Goal: Task Accomplishment & Management: Contribute content

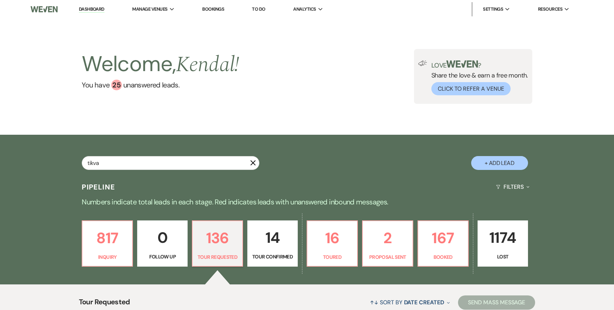
type input "tikva"
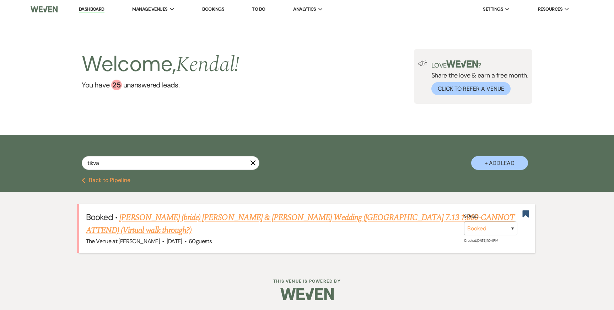
click at [177, 215] on link "[PERSON_NAME] (bride) [PERSON_NAME] & [PERSON_NAME] Wedding ([GEOGRAPHIC_DATA] …" at bounding box center [300, 224] width 429 height 26
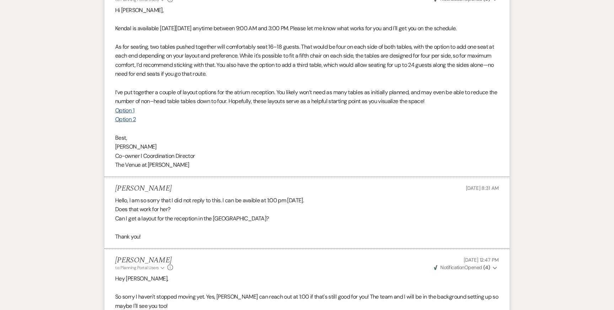
scroll to position [1690, 0]
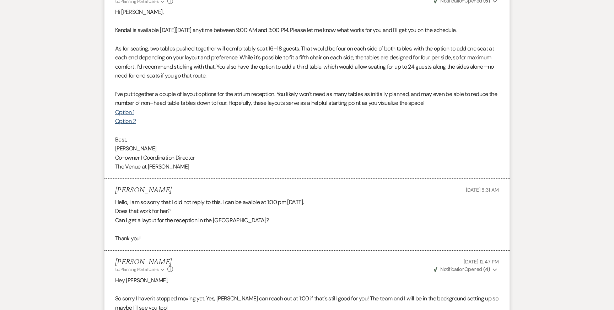
click at [165, 80] on p at bounding box center [307, 84] width 384 height 9
click at [130, 108] on link "Option 1" at bounding box center [124, 111] width 19 height 7
click at [130, 117] on link "Option 2" at bounding box center [125, 120] width 21 height 7
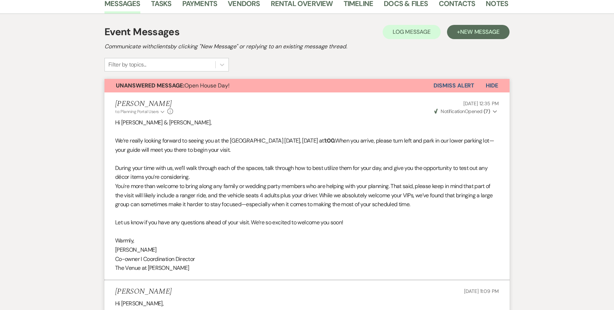
scroll to position [0, 0]
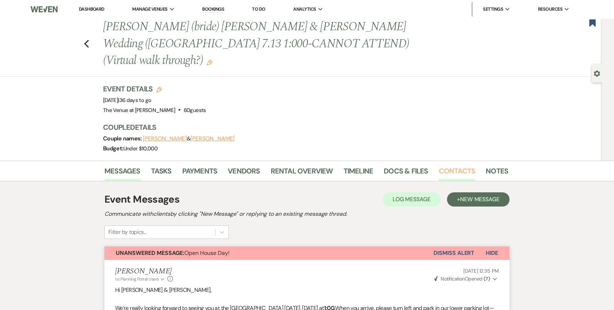
click at [457, 165] on link "Contacts" at bounding box center [457, 173] width 37 height 16
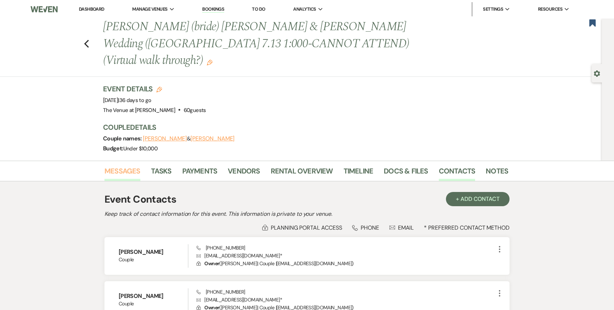
click at [125, 165] on link "Messages" at bounding box center [122, 173] width 36 height 16
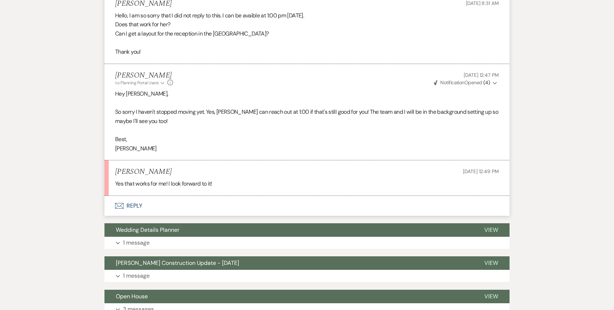
scroll to position [1877, 0]
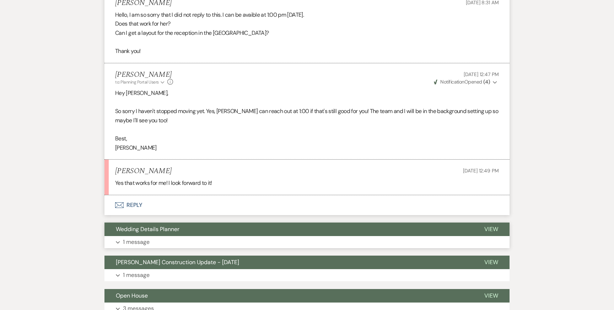
click at [166, 236] on button "Expand 1 message" at bounding box center [306, 242] width 405 height 12
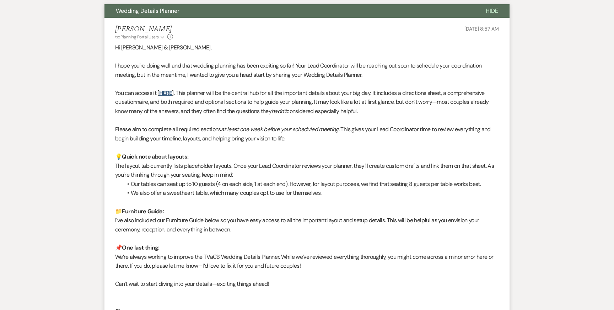
scroll to position [2096, 0]
click at [165, 89] on link "HERE" at bounding box center [165, 92] width 13 height 7
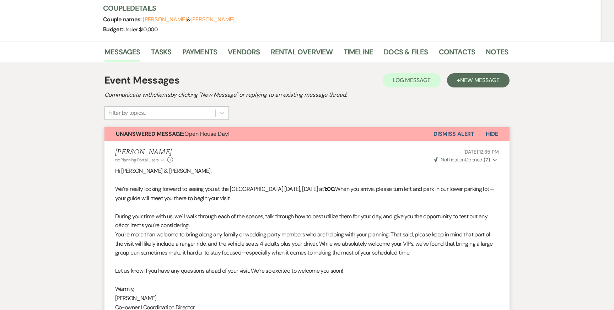
scroll to position [0, 0]
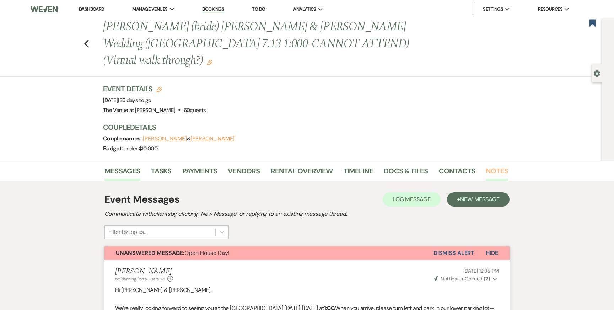
click at [495, 165] on link "Notes" at bounding box center [497, 173] width 22 height 16
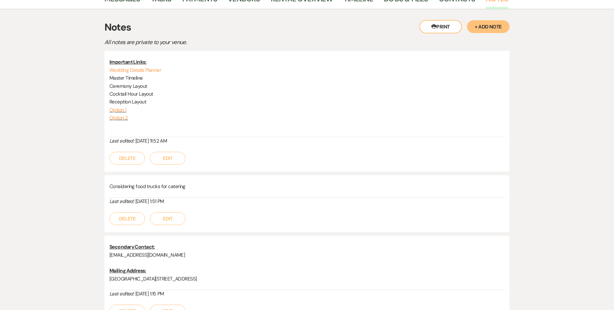
scroll to position [173, 0]
click at [488, 20] on button "+ Add Note" at bounding box center [488, 26] width 43 height 13
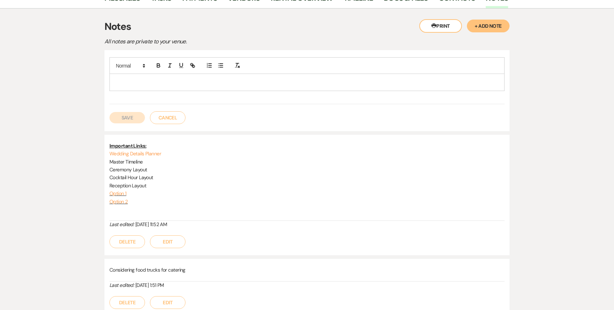
click at [166, 78] on p at bounding box center [307, 82] width 384 height 8
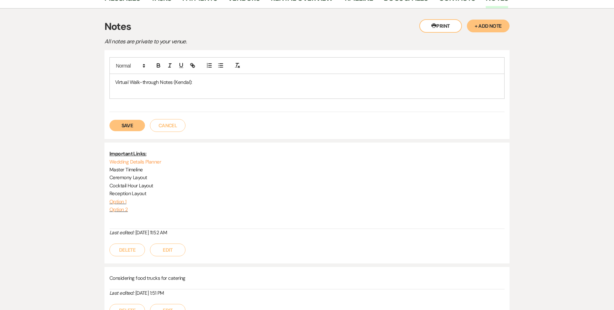
drag, startPoint x: 195, startPoint y: 65, endPoint x: 83, endPoint y: 65, distance: 112.0
click at [85, 65] on div "Messages Tasks Payments Vendors Rental Overview Timeline Docs & Files Contacts …" at bounding box center [307, 207] width 614 height 439
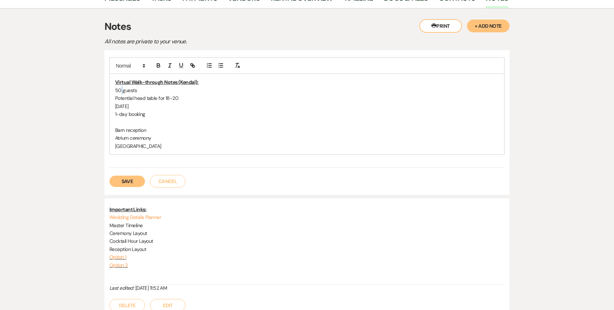
click at [122, 86] on p "50 guests" at bounding box center [307, 90] width 384 height 8
click at [188, 94] on p "Potential head table for 18-20" at bounding box center [307, 98] width 384 height 8
click at [116, 94] on p "Potential head table for 18-20 (2-3 viking style tables under stained glass)" at bounding box center [307, 98] width 384 height 8
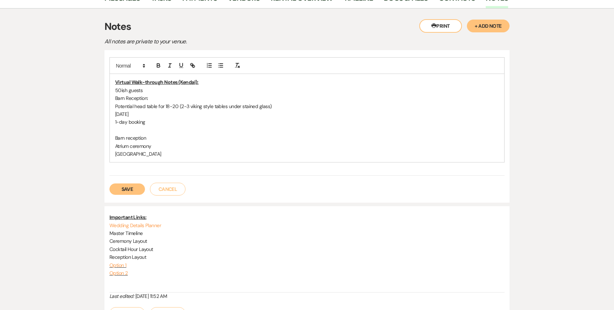
click at [151, 86] on p "50ish guests" at bounding box center [307, 90] width 384 height 8
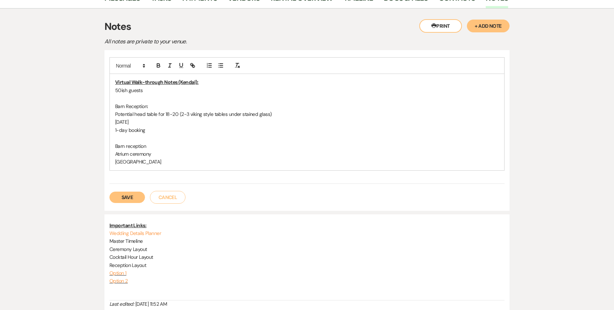
drag, startPoint x: 152, startPoint y: 113, endPoint x: 92, endPoint y: 103, distance: 60.2
click at [92, 103] on div "Messages Tasks Payments Vendors Rental Overview Timeline Docs & Files Contacts …" at bounding box center [307, 243] width 614 height 511
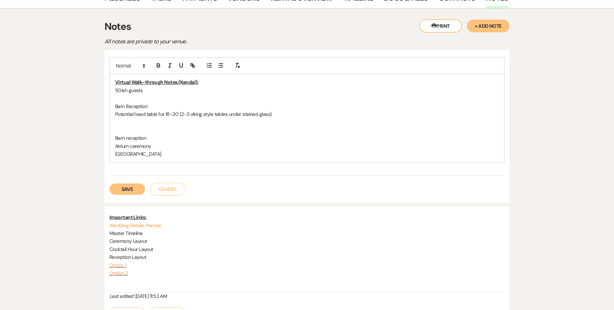
drag, startPoint x: 155, startPoint y: 123, endPoint x: 89, endPoint y: 117, distance: 66.0
click at [90, 119] on div "Messages Tasks Payments Vendors Rental Overview Timeline Docs & Files Contacts …" at bounding box center [307, 239] width 614 height 503
drag, startPoint x: 161, startPoint y: 137, endPoint x: 95, endPoint y: 127, distance: 66.6
click at [95, 127] on div "Messages Tasks Payments Vendors Rental Overview Timeline Docs & Files Contacts …" at bounding box center [307, 239] width 614 height 503
copy div "Atrium ceremony [GEOGRAPHIC_DATA]"
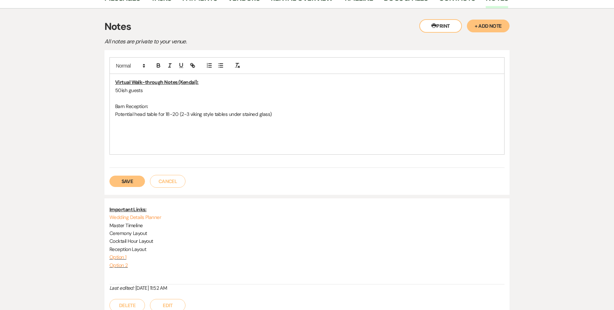
click at [125, 94] on p at bounding box center [307, 98] width 384 height 8
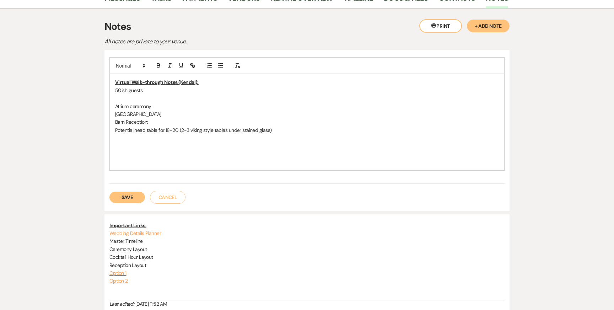
click at [164, 102] on p "Atrium ceremony" at bounding box center [307, 106] width 384 height 8
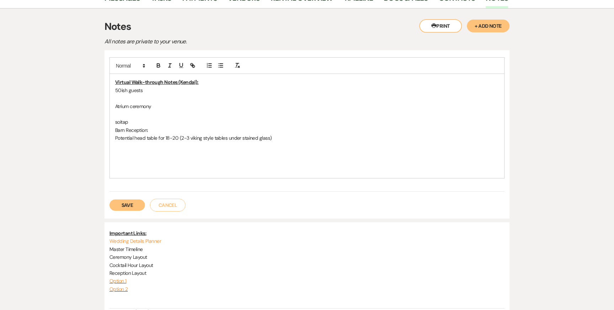
drag, startPoint x: 156, startPoint y: 106, endPoint x: 85, endPoint y: 106, distance: 71.1
click at [85, 106] on div "Messages Tasks Payments Vendors Rental Overview Timeline Docs & Files Contacts …" at bounding box center [307, 247] width 614 height 519
drag, startPoint x: 140, startPoint y: 103, endPoint x: 86, endPoint y: 103, distance: 53.3
click at [86, 103] on div "Messages Tasks Payments Vendors Rental Overview Timeline Docs & Files Contacts …" at bounding box center [307, 247] width 614 height 519
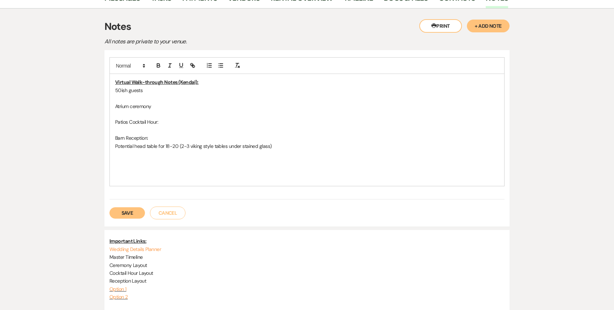
click at [141, 110] on p at bounding box center [307, 114] width 384 height 8
click at [199, 118] on p "Patios Cocktail Hour:" at bounding box center [307, 122] width 384 height 8
click at [222, 158] on p at bounding box center [307, 162] width 384 height 8
click at [197, 150] on p at bounding box center [307, 154] width 384 height 8
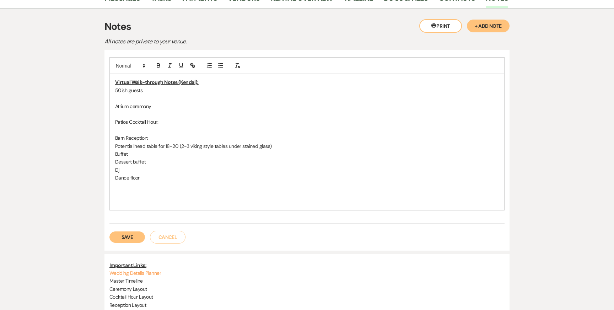
click at [162, 102] on p "Atrium ceremony" at bounding box center [307, 106] width 384 height 8
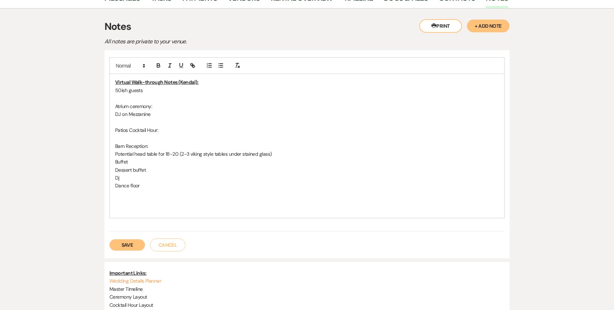
click at [131, 174] on p "Dj" at bounding box center [307, 178] width 384 height 8
click at [172, 102] on p "Atrium ceremony:" at bounding box center [307, 106] width 384 height 8
click at [172, 110] on p "DJ on Mezzanine" at bounding box center [307, 114] width 384 height 8
click at [161, 102] on p "Atrium ceremony:" at bounding box center [307, 106] width 384 height 8
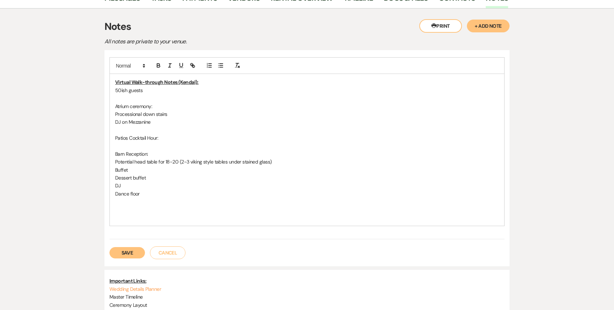
click at [182, 118] on p "DJ on Mezzanine" at bounding box center [307, 122] width 384 height 8
drag, startPoint x: 164, startPoint y: 121, endPoint x: 73, endPoint y: 121, distance: 91.0
click at [74, 121] on div "Messages Tasks Payments Vendors Rental Overview Timeline Docs & Files Contacts …" at bounding box center [307, 271] width 614 height 566
drag, startPoint x: 157, startPoint y: 90, endPoint x: 80, endPoint y: 90, distance: 77.5
click at [80, 90] on div "Messages Tasks Payments Vendors Rental Overview Timeline Docs & Files Contacts …" at bounding box center [307, 271] width 614 height 566
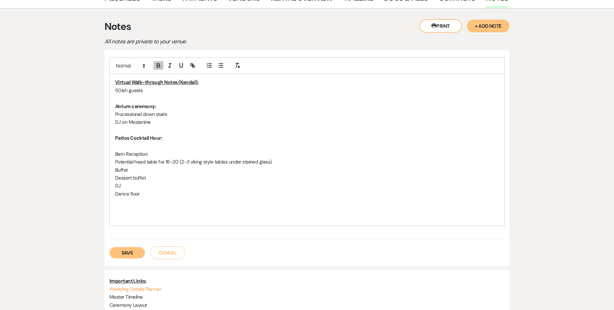
drag, startPoint x: 154, startPoint y: 135, endPoint x: 91, endPoint y: 135, distance: 62.6
click at [93, 135] on div "Messages Tasks Payments Vendors Rental Overview Timeline Docs & Files Contacts …" at bounding box center [307, 271] width 614 height 566
click at [247, 118] on p "DJ on Mezzanine" at bounding box center [307, 122] width 384 height 8
click at [247, 166] on p "Buffet" at bounding box center [307, 170] width 384 height 8
click at [295, 158] on p "Potential head table for 18-20 (2-3 viking style tables under stained glass)" at bounding box center [307, 162] width 384 height 8
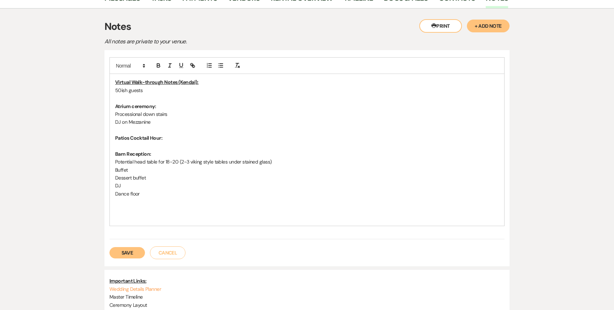
click at [294, 166] on p "Buffet" at bounding box center [307, 170] width 384 height 8
click at [277, 174] on p "Dessert buffet" at bounding box center [307, 178] width 384 height 8
click at [271, 172] on div "Virtual Walk-through Notes (Kendal): 50ish guests Atrium ceremony: Processional…" at bounding box center [307, 150] width 395 height 152
click at [237, 190] on p "Dance floor" at bounding box center [307, 194] width 384 height 8
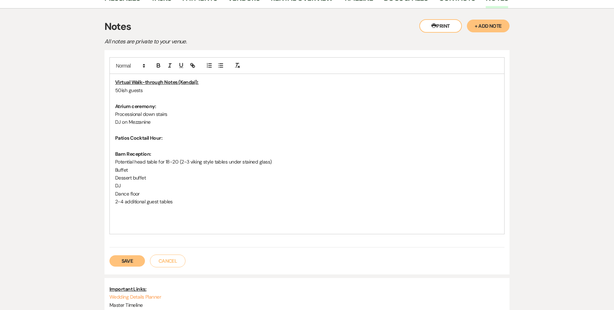
click at [134, 198] on p "2-4 additional guest tables" at bounding box center [307, 202] width 384 height 8
click at [192, 182] on p "DJ" at bounding box center [307, 186] width 384 height 8
click at [126, 198] on p "2-4 guest tables" at bounding box center [307, 202] width 384 height 8
click at [172, 182] on p "DJ" at bounding box center [307, 186] width 384 height 8
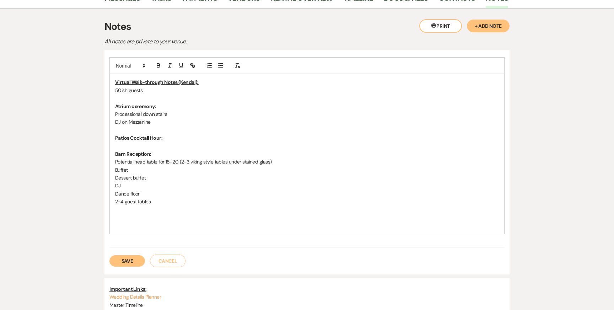
click at [175, 198] on p "2-4 guest tables" at bounding box center [307, 202] width 384 height 8
click at [174, 174] on p "Dessert buffet" at bounding box center [307, 178] width 384 height 8
click at [174, 182] on p "DJ" at bounding box center [307, 186] width 384 height 8
click at [174, 190] on p "Dance floor" at bounding box center [307, 194] width 384 height 8
click at [178, 198] on p "2-4 guest tables" at bounding box center [307, 202] width 384 height 8
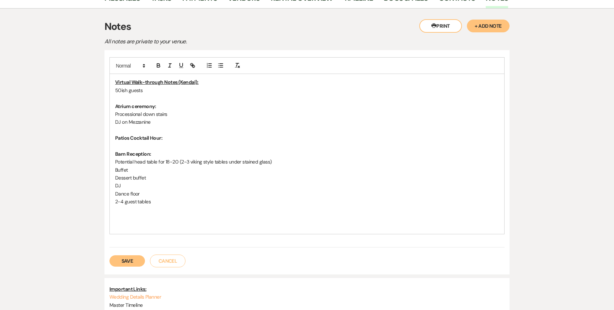
click at [123, 255] on button "Save" at bounding box center [127, 260] width 36 height 11
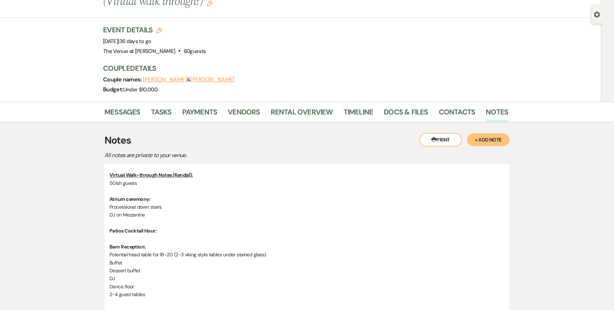
scroll to position [0, 0]
